Goal: Information Seeking & Learning: Learn about a topic

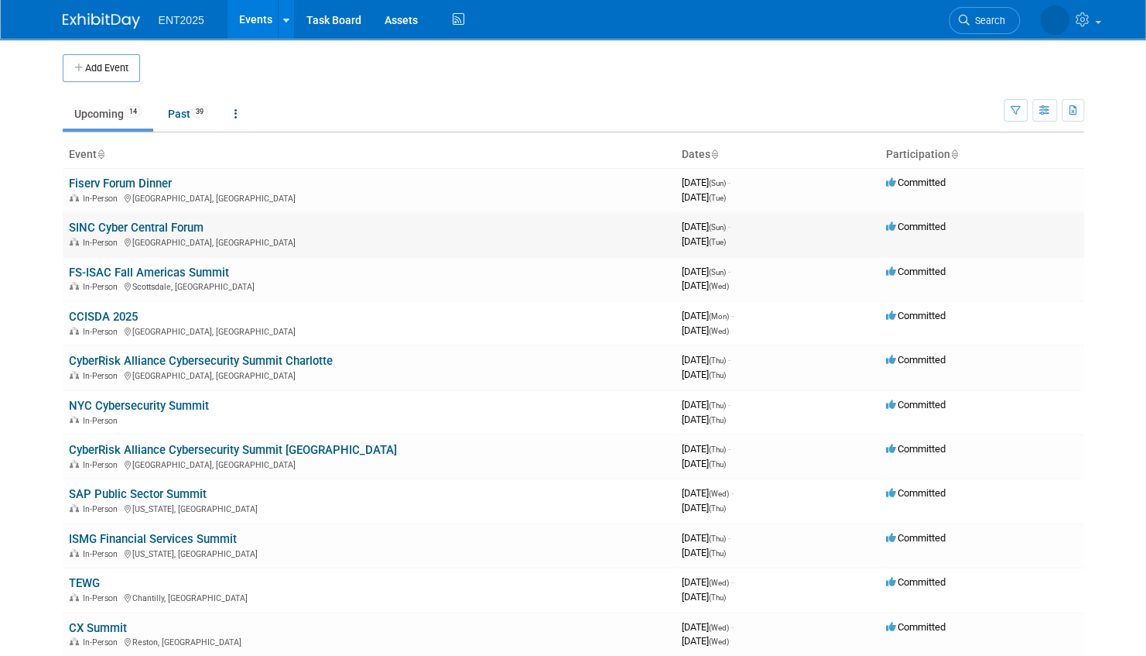
click at [170, 226] on link "SINC Cyber Central Forum" at bounding box center [136, 228] width 135 height 14
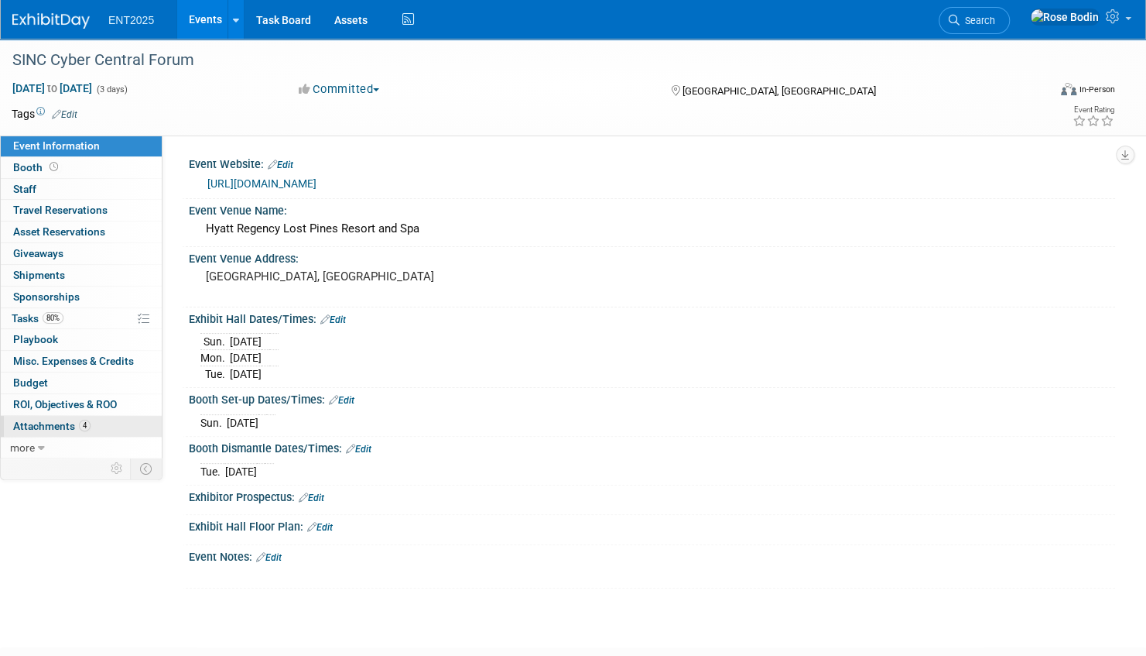
click at [113, 421] on link "4 Attachments 4" at bounding box center [81, 426] width 161 height 21
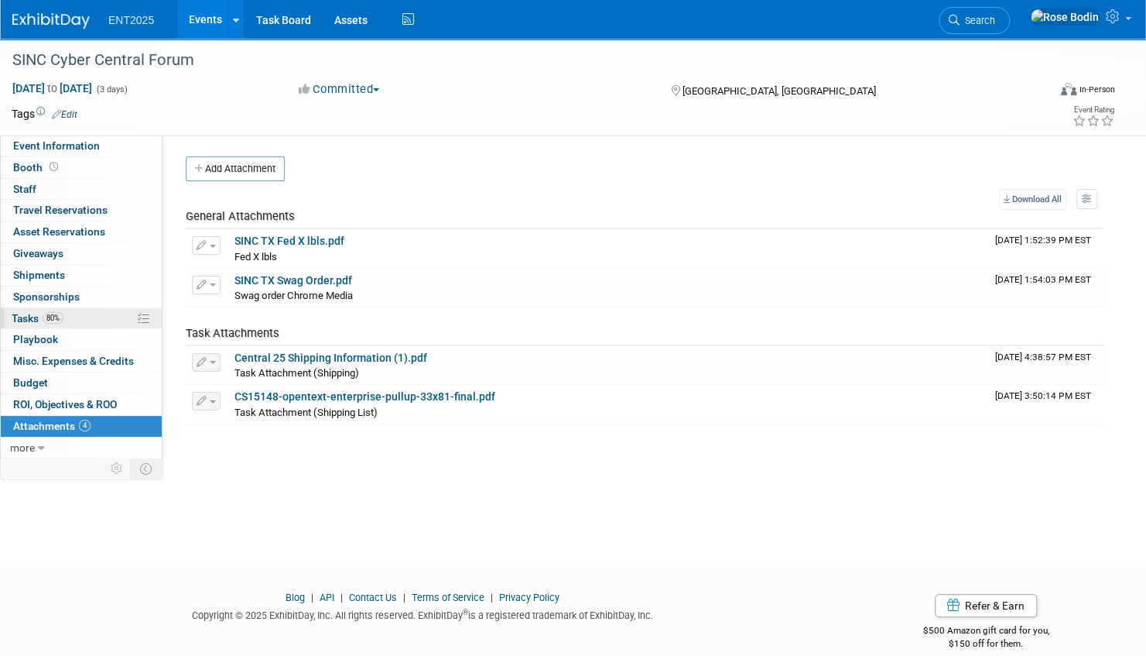
click at [102, 313] on link "80% Tasks 80%" at bounding box center [81, 318] width 161 height 21
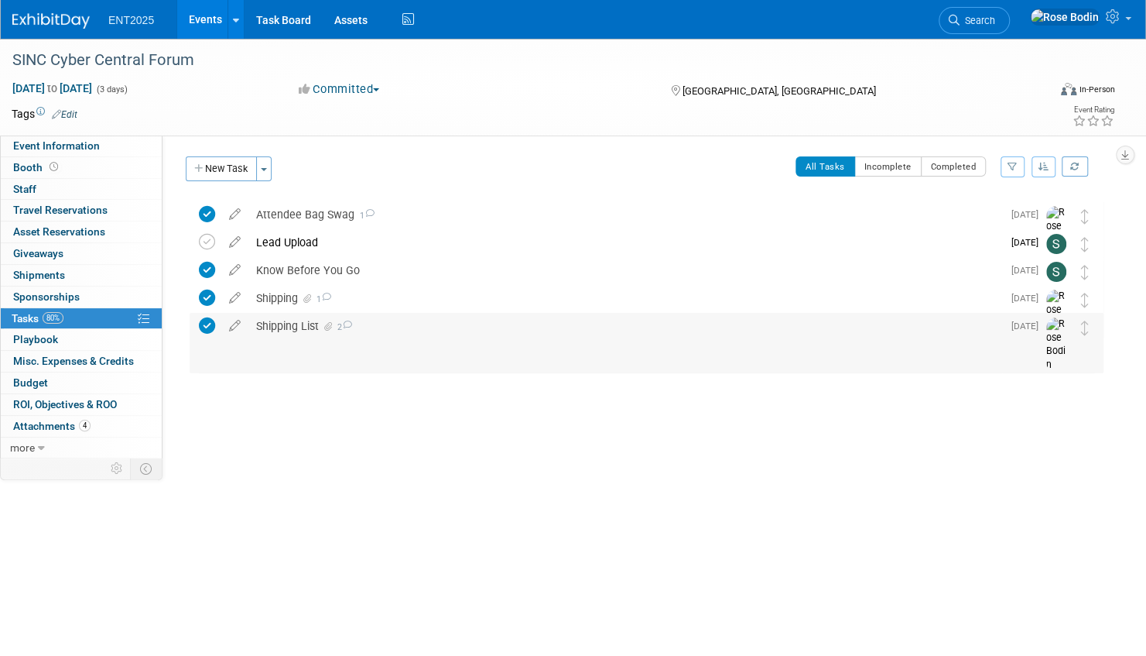
click at [395, 325] on div "Shipping List 2" at bounding box center [625, 326] width 754 height 26
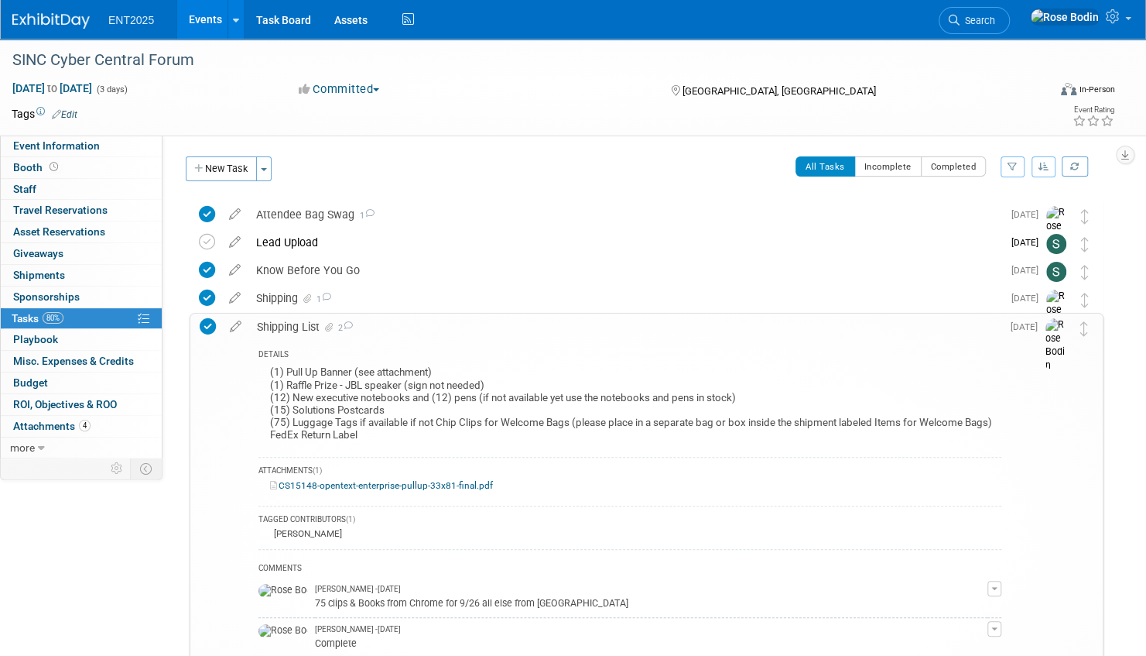
click at [611, 349] on div "DETAILS" at bounding box center [630, 355] width 743 height 13
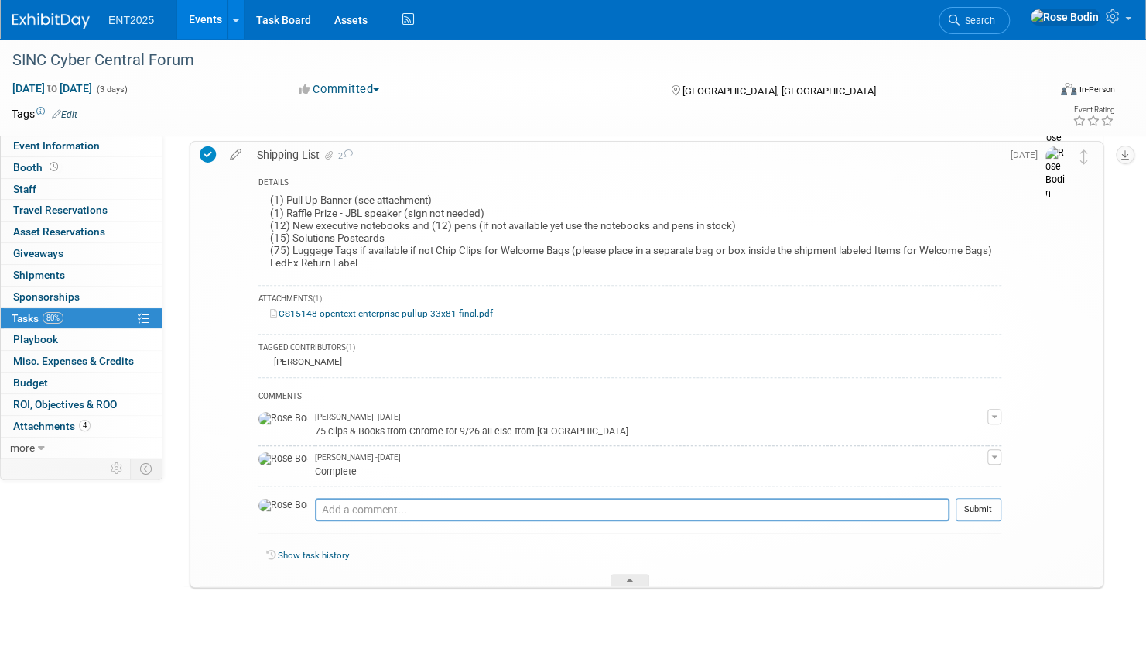
scroll to position [196, 0]
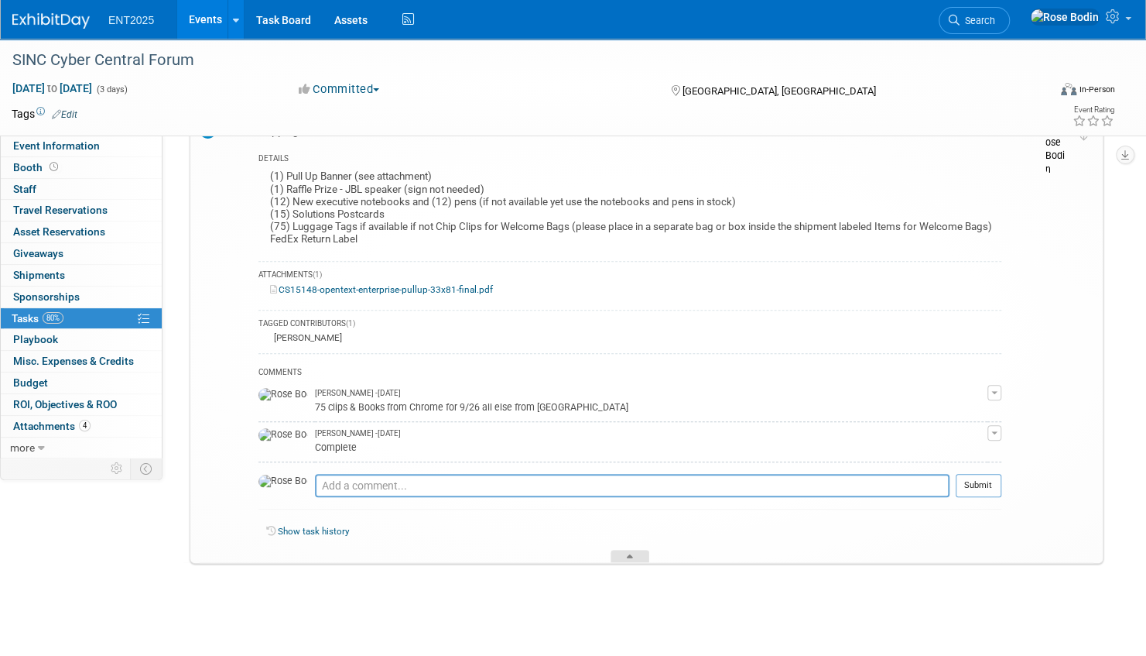
click at [625, 553] on div at bounding box center [630, 556] width 39 height 13
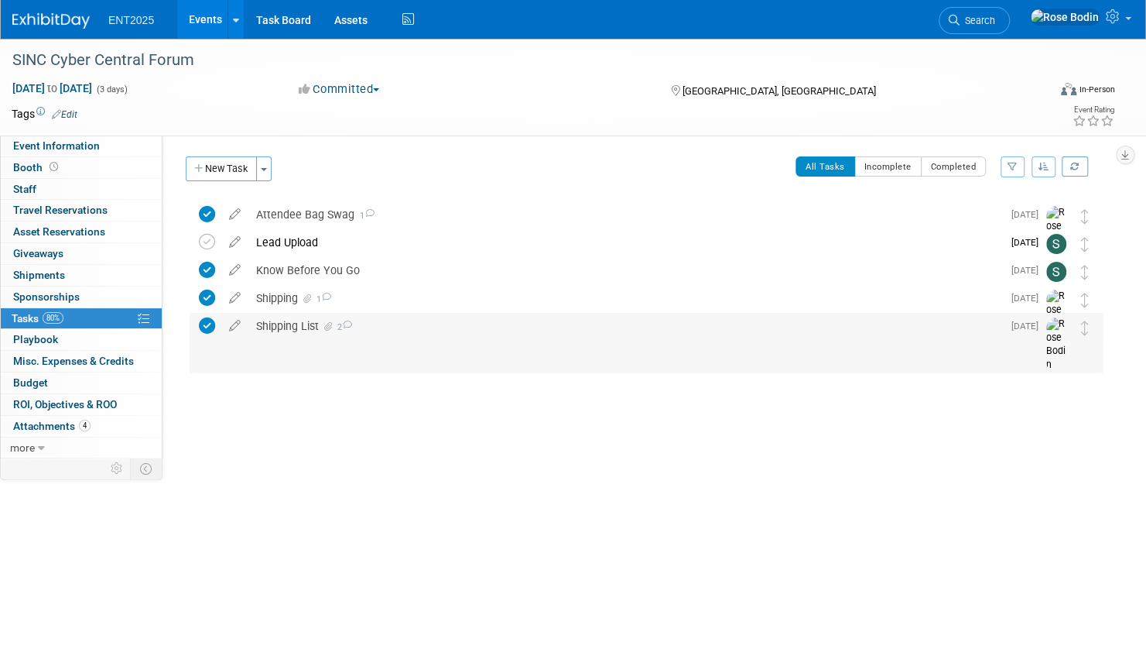
click at [435, 323] on div "Shipping List 2" at bounding box center [625, 326] width 754 height 26
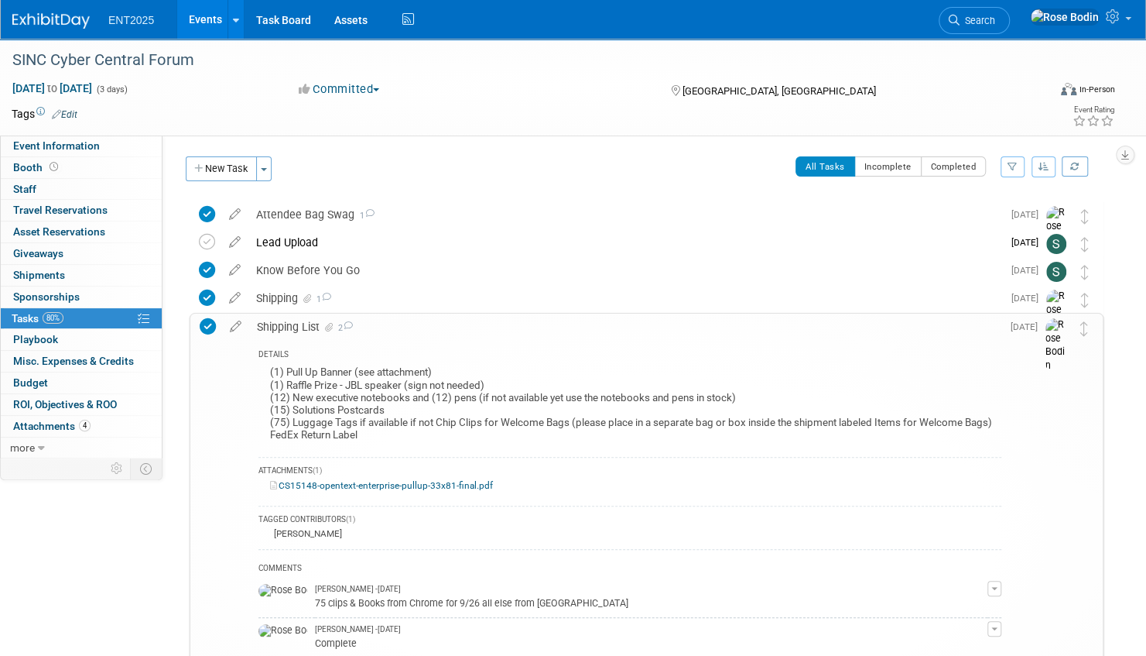
click at [435, 326] on div "Shipping List 2" at bounding box center [625, 326] width 752 height 26
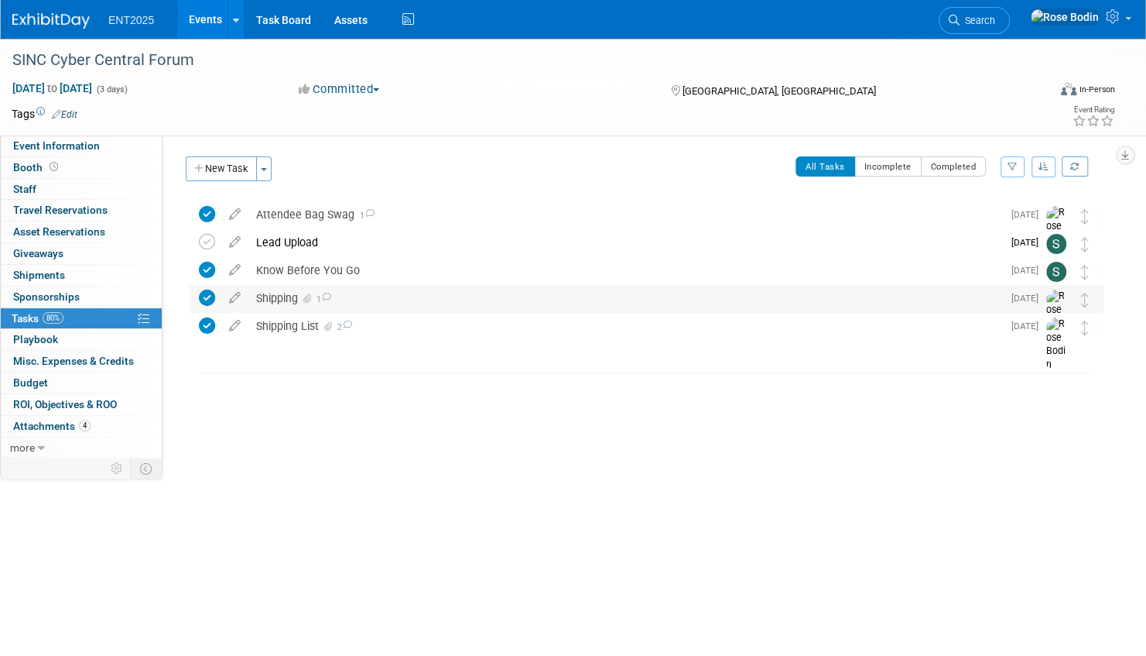
click at [433, 297] on div "Shipping 1" at bounding box center [625, 298] width 754 height 26
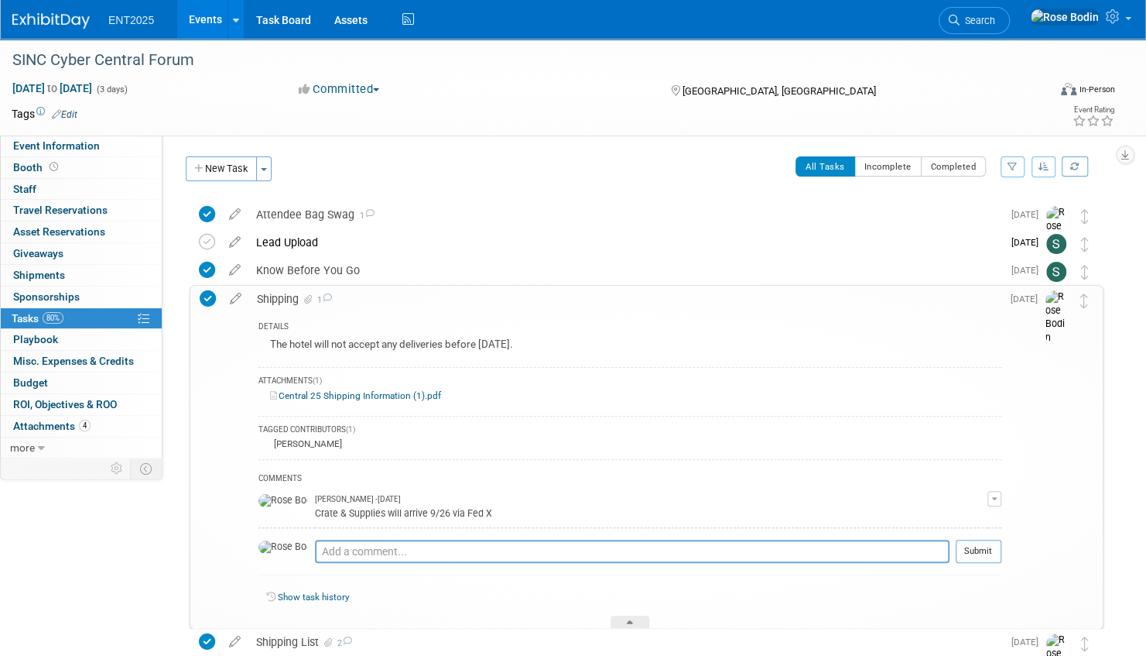
click at [495, 302] on div "Shipping 1" at bounding box center [625, 299] width 752 height 26
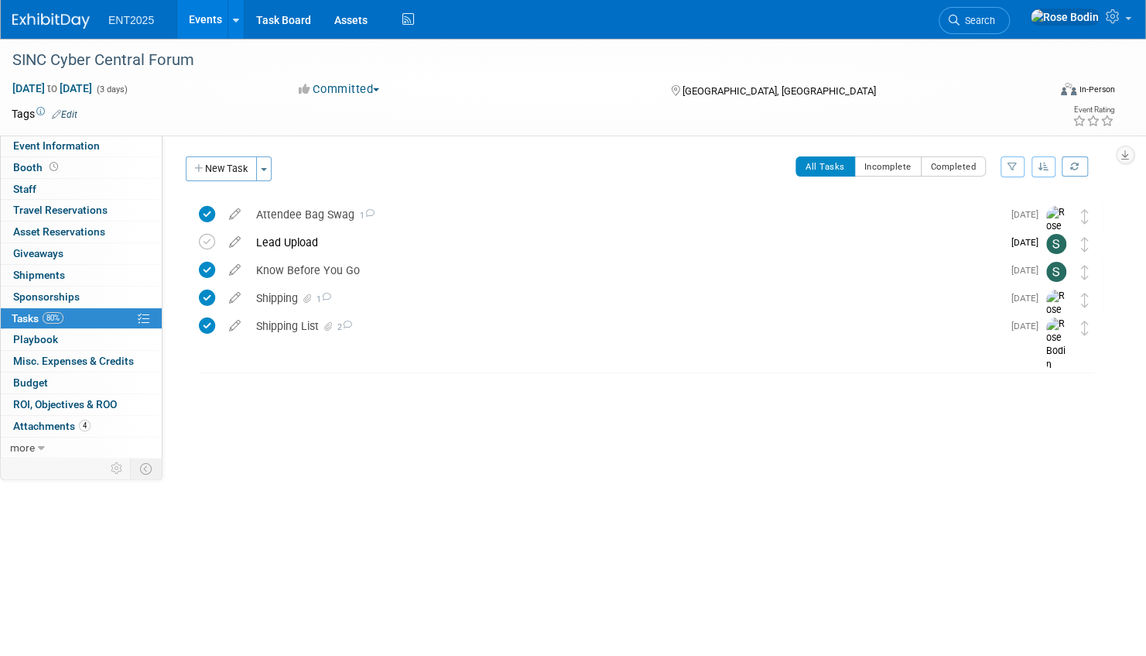
click at [203, 17] on link "Events" at bounding box center [205, 19] width 57 height 39
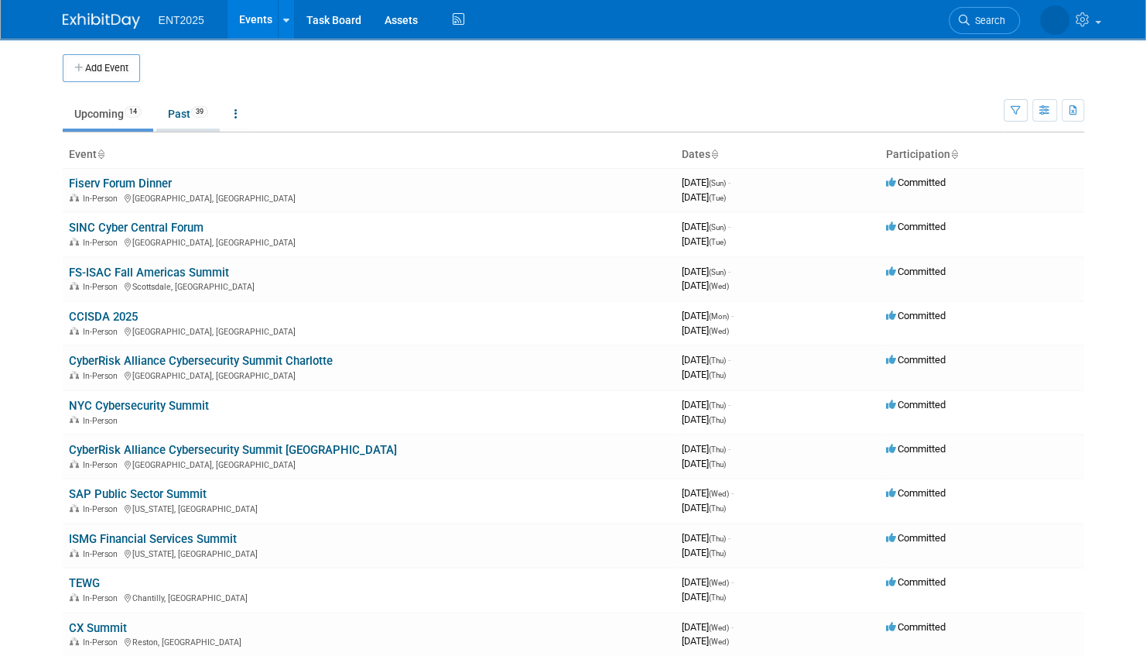
click at [180, 111] on link "Past 39" at bounding box center [187, 113] width 63 height 29
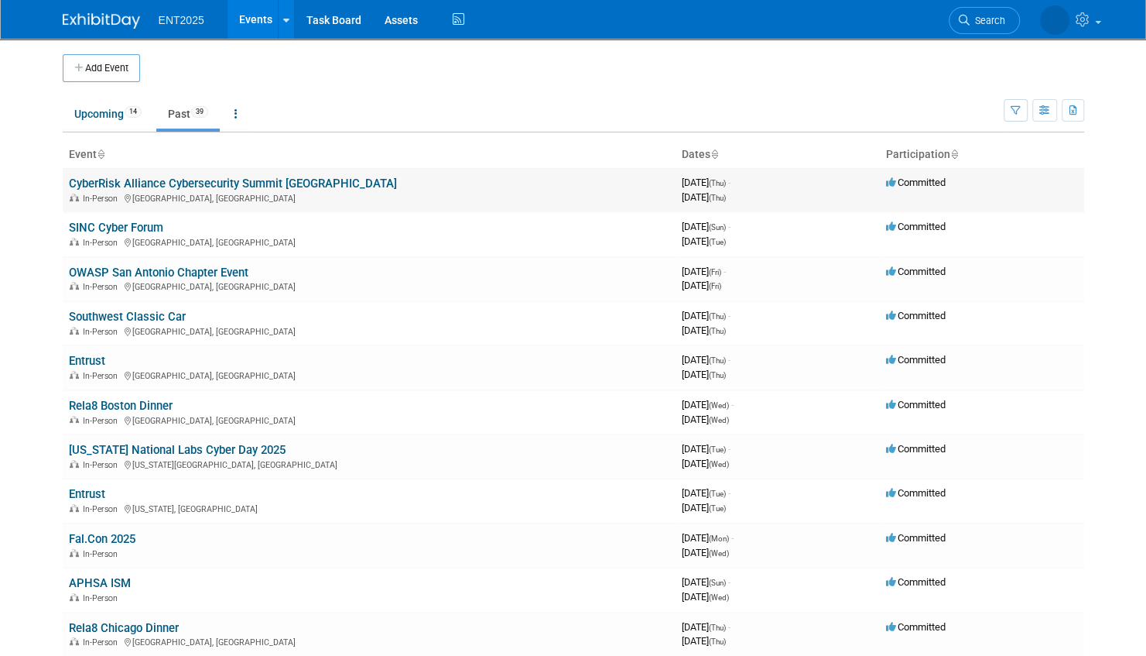
click at [313, 179] on link "CyberRisk Alliance Cybersecurity Summit Philadelphia" at bounding box center [233, 183] width 328 height 14
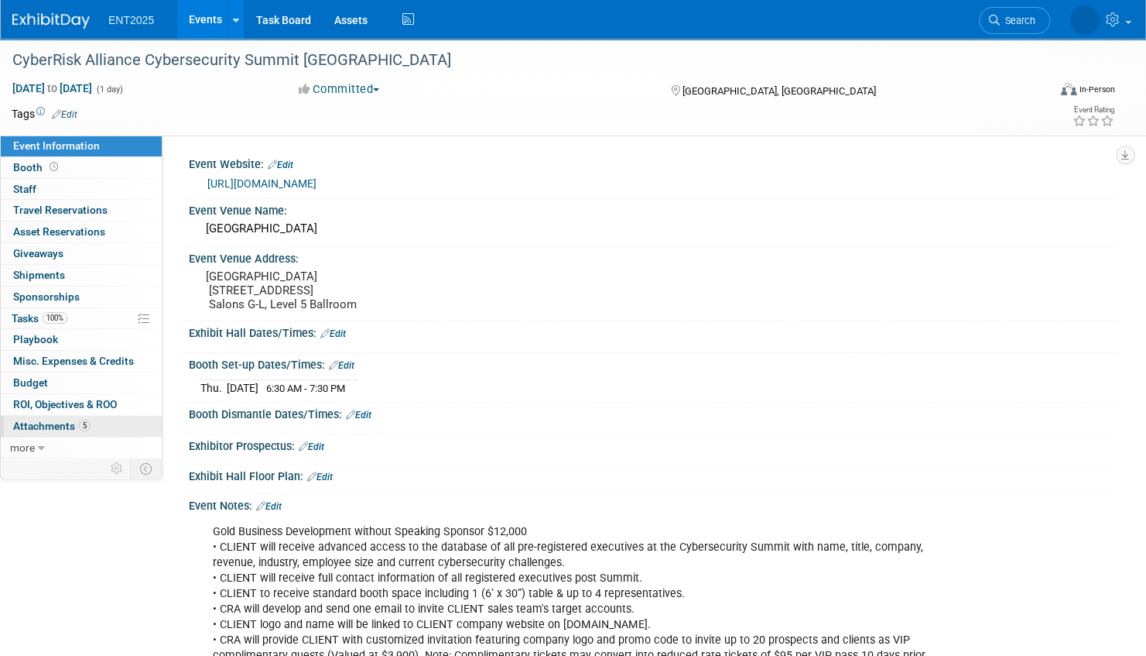
click at [112, 421] on link "5 Attachments 5" at bounding box center [81, 426] width 161 height 21
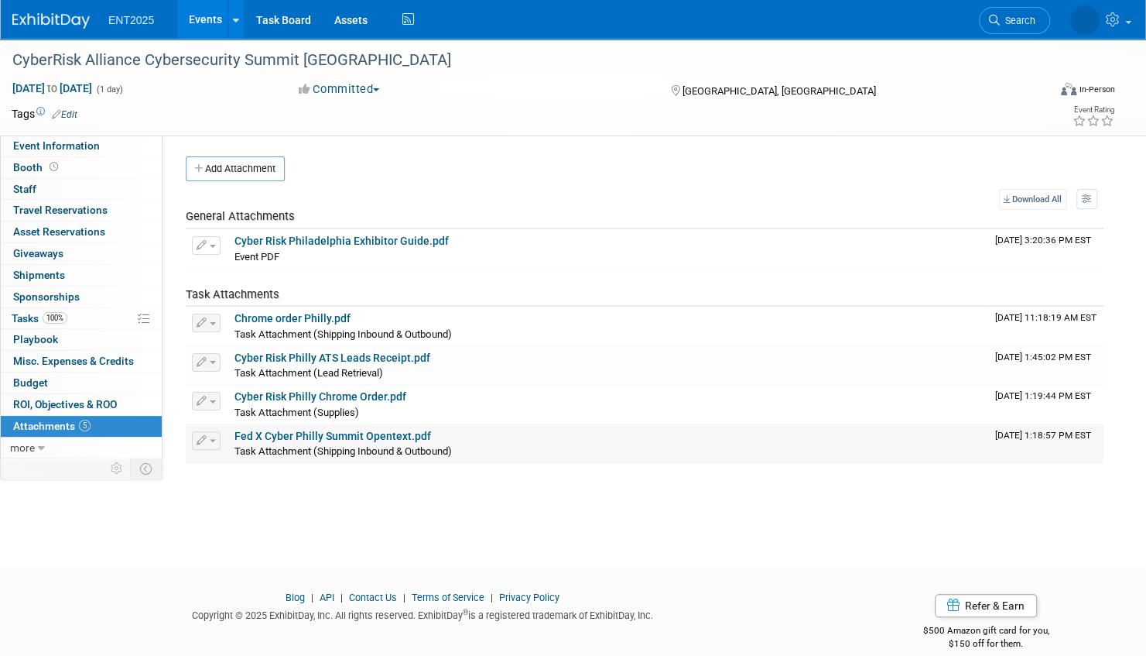
click at [300, 431] on link "Fed X Cyber Philly Summit Opentext.pdf" at bounding box center [333, 436] width 197 height 12
